Goal: Information Seeking & Learning: Learn about a topic

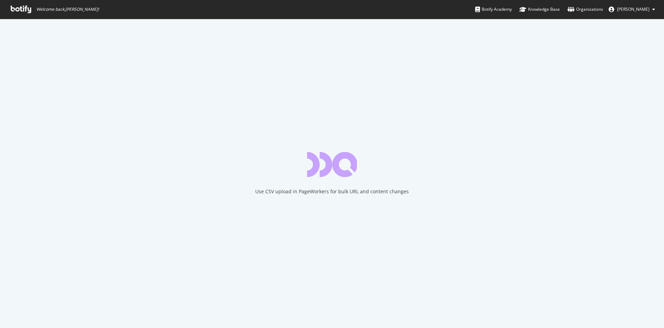
click at [284, 192] on div "Use CSV upload in PageWorkers for bulk URL and content changes" at bounding box center [332, 191] width 154 height 7
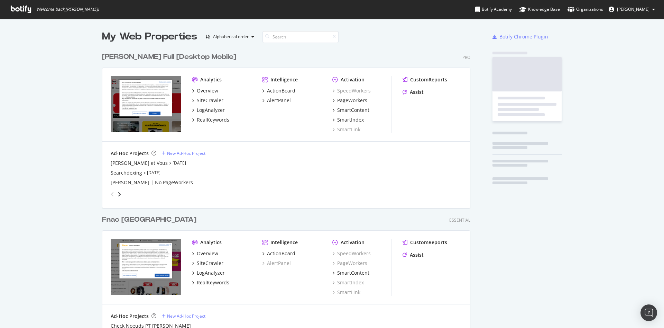
click at [284, 190] on div "grid" at bounding box center [285, 193] width 354 height 14
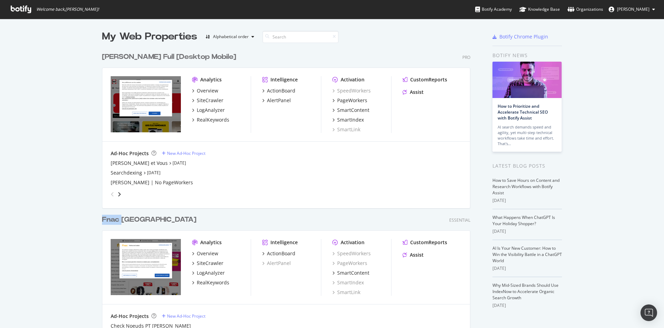
scroll to position [469, 368]
click at [208, 107] on div "LogAnalyzer" at bounding box center [211, 110] width 28 height 7
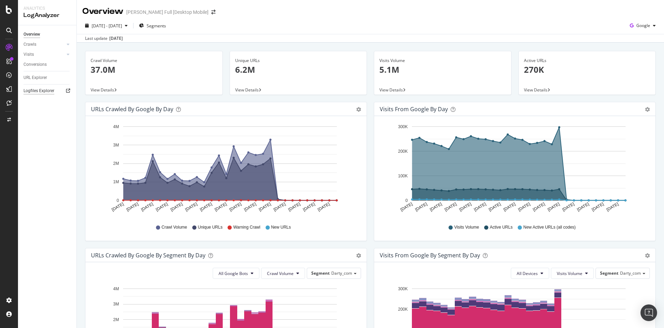
click at [51, 91] on div "Logfiles Explorer" at bounding box center [39, 90] width 31 height 7
click at [122, 28] on span "2025 Aug. 19th - Sep. 17th" at bounding box center [107, 26] width 30 height 6
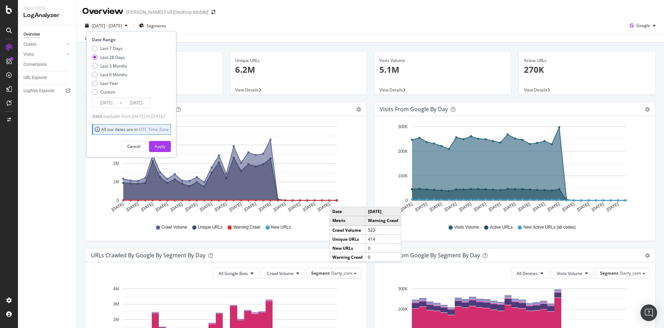
click at [337, 200] on circle "A chart." at bounding box center [337, 200] width 2 height 2
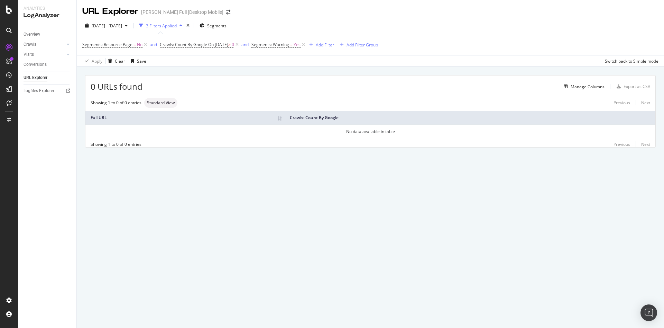
click at [303, 32] on div "2025 Aug. 19th - Sep. 17th 3 Filters Applied Segments" at bounding box center [370, 27] width 587 height 14
drag, startPoint x: 38, startPoint y: 35, endPoint x: 58, endPoint y: 4, distance: 36.8
click at [38, 35] on div "Overview" at bounding box center [32, 34] width 17 height 7
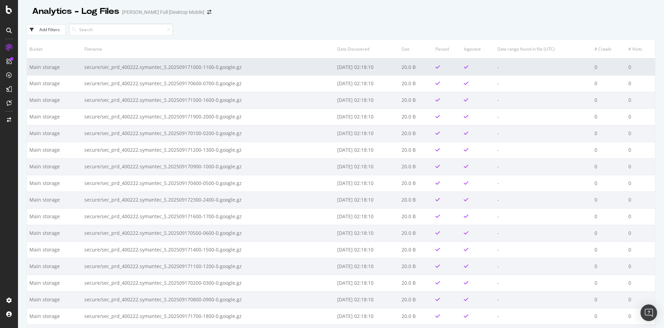
drag, startPoint x: 323, startPoint y: 69, endPoint x: 371, endPoint y: 69, distance: 47.7
click at [371, 69] on td "[DATE] 02:18:10" at bounding box center [367, 66] width 64 height 17
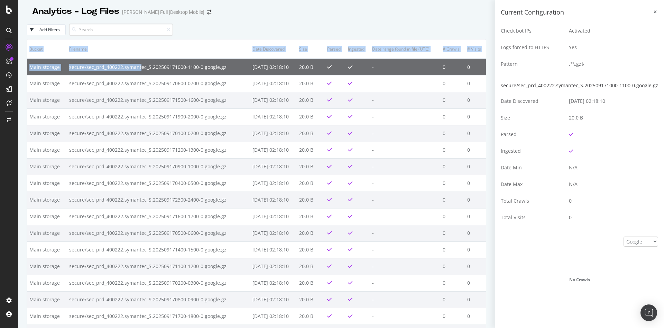
drag, startPoint x: 22, startPoint y: 69, endPoint x: 138, endPoint y: 66, distance: 115.2
click at [138, 66] on div "Analytics - Log Files [PERSON_NAME] Full [Desktop Mobile] Add Filters Bucket Fi…" at bounding box center [341, 164] width 646 height 328
click at [146, 48] on th "Filename" at bounding box center [158, 48] width 183 height 19
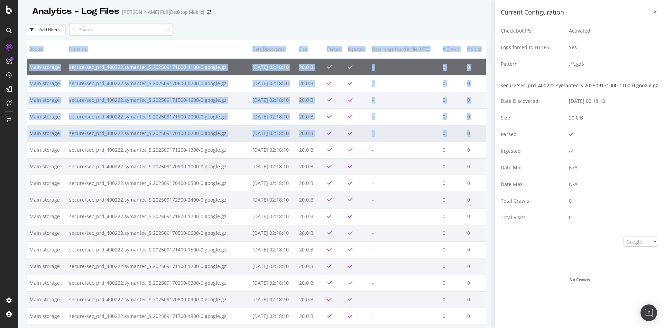
drag, startPoint x: 26, startPoint y: 64, endPoint x: 471, endPoint y: 134, distance: 450.5
click at [471, 134] on div "Analytics - Log Files [PERSON_NAME] Full [Desktop Mobile] Add Filters Bucket Fi…" at bounding box center [341, 164] width 646 height 328
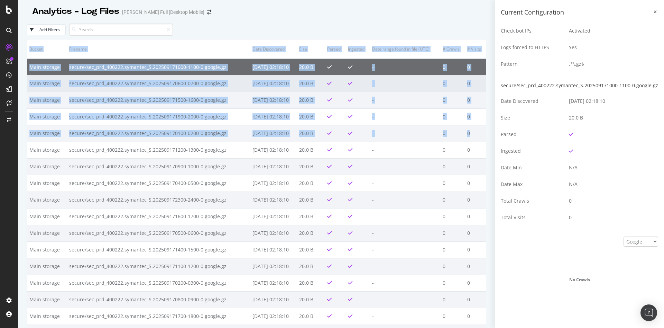
copy table "Bucket Filename Date Discovered Size Parsed Ingested Date range found in file (…"
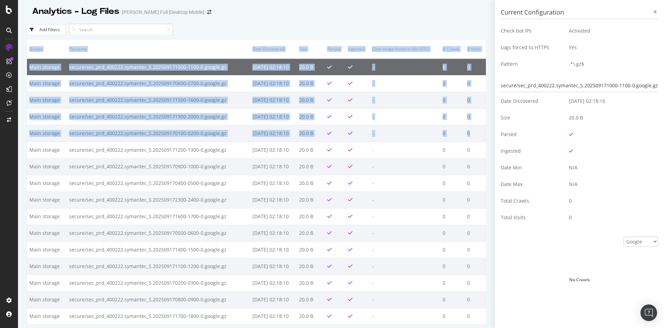
click at [220, 50] on th "Filename" at bounding box center [158, 48] width 183 height 19
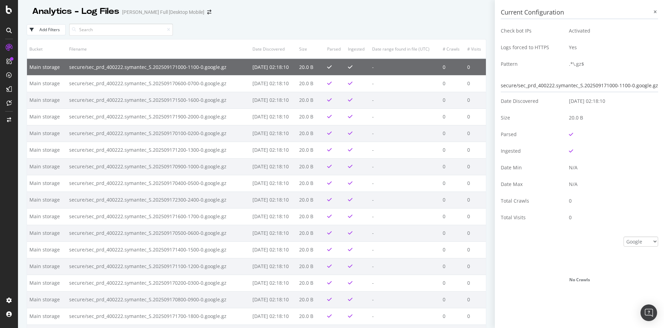
click at [60, 32] on button "Add Filters" at bounding box center [46, 29] width 39 height 11
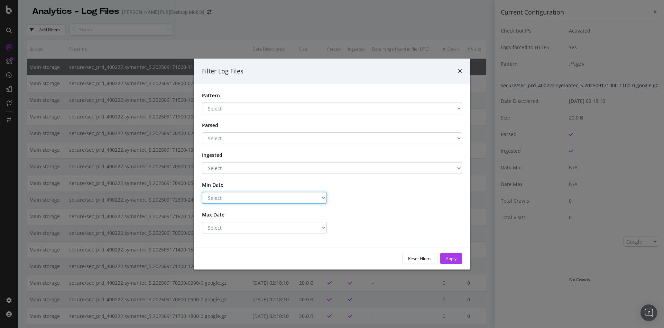
click at [229, 195] on select "Select Greater Than or equals Less Than or equals Equals" at bounding box center [264, 198] width 125 height 12
select select "gte"
click at [202, 192] on select "Select Greater Than or equals Less Than or equals Equals" at bounding box center [264, 198] width 125 height 12
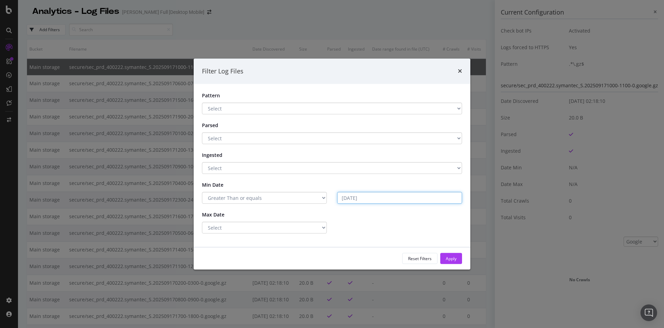
click at [374, 197] on input "[DATE]" at bounding box center [399, 198] width 125 height 12
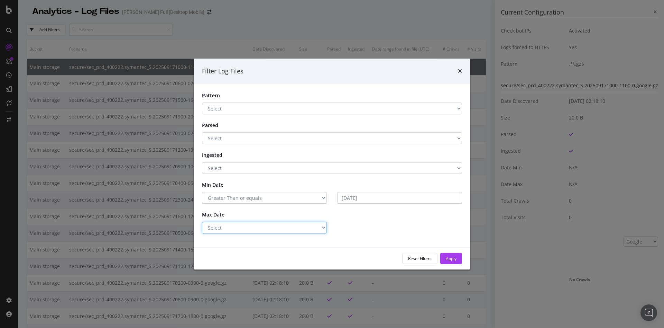
click at [301, 224] on select "Select Greater Than or equals Less Than or equals Equals" at bounding box center [264, 227] width 125 height 12
click at [334, 219] on div "Max Date" at bounding box center [332, 215] width 270 height 13
click at [451, 255] on div "Apply" at bounding box center [451, 258] width 11 height 6
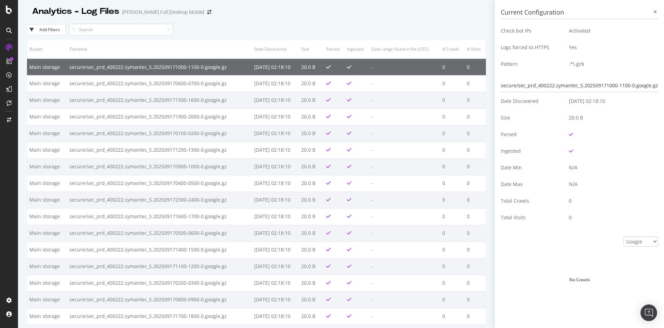
click at [26, 71] on div "Analytics - Log Files [PERSON_NAME] Full [Desktop Mobile] Add Filters Bucket Fi…" at bounding box center [341, 164] width 646 height 328
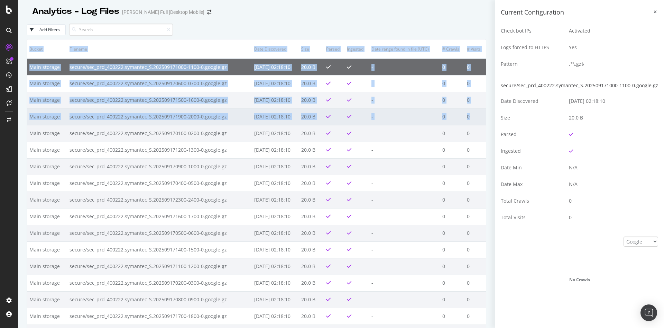
drag, startPoint x: 26, startPoint y: 68, endPoint x: 472, endPoint y: 119, distance: 448.4
click at [468, 119] on div "Analytics - Log Files [PERSON_NAME] Full [Desktop Mobile] Add Filters Bucket Fi…" at bounding box center [341, 164] width 646 height 328
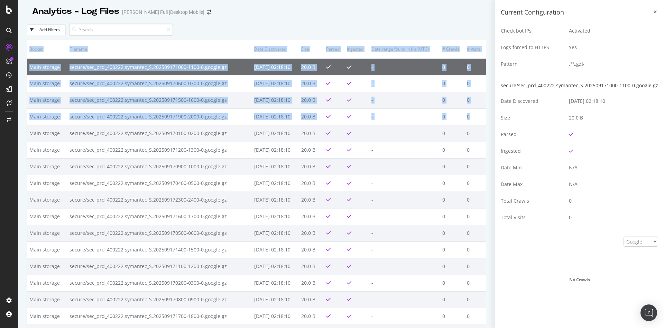
click at [484, 119] on div "Analytics - Log Files [PERSON_NAME] Full [Desktop Mobile] Add Filters Bucket Fi…" at bounding box center [341, 164] width 646 height 328
